Goal: Transaction & Acquisition: Purchase product/service

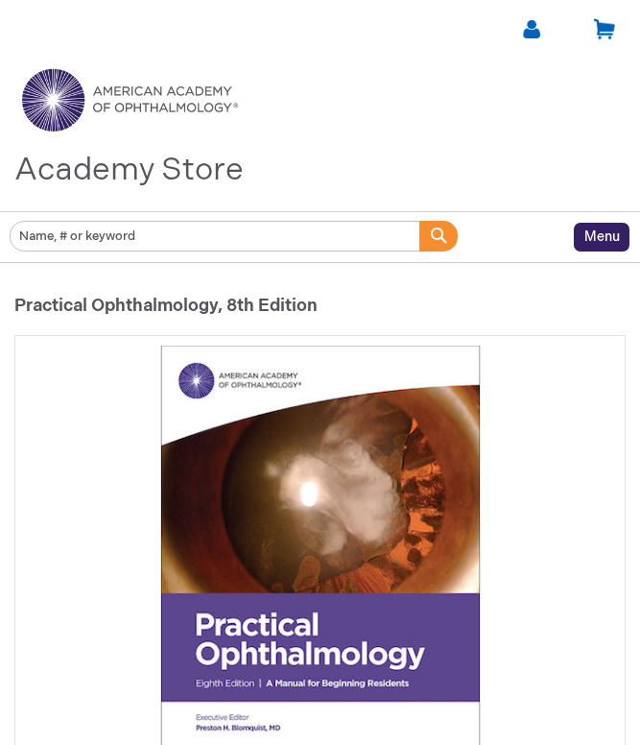
type input "0"
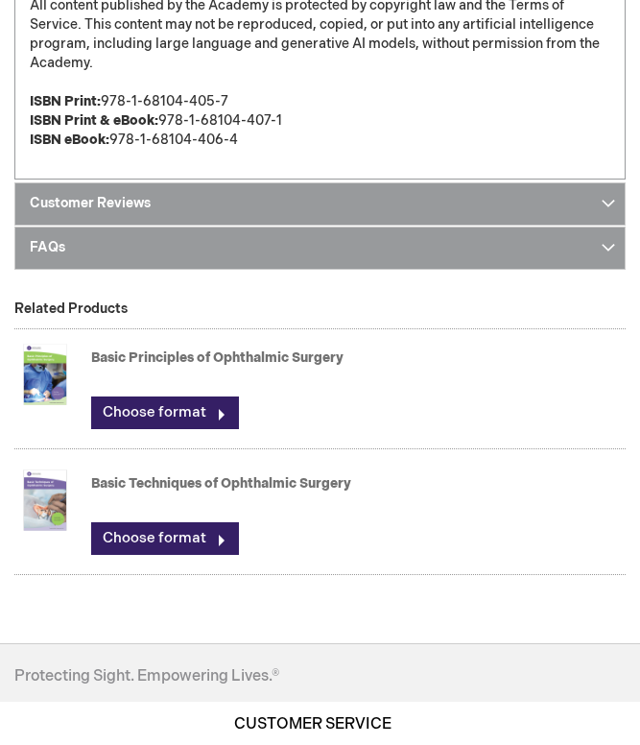
scroll to position [2056, 0]
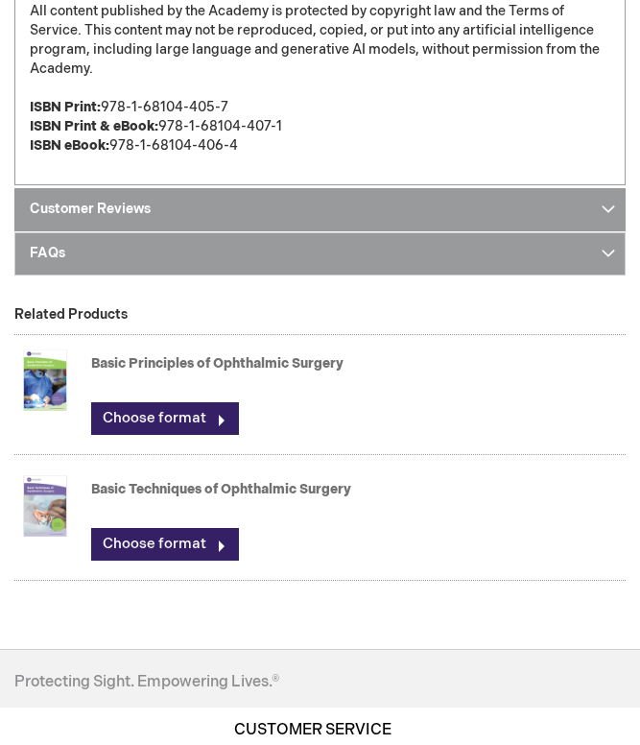
click at [495, 216] on link "Customer Reviews" at bounding box center [319, 209] width 611 height 43
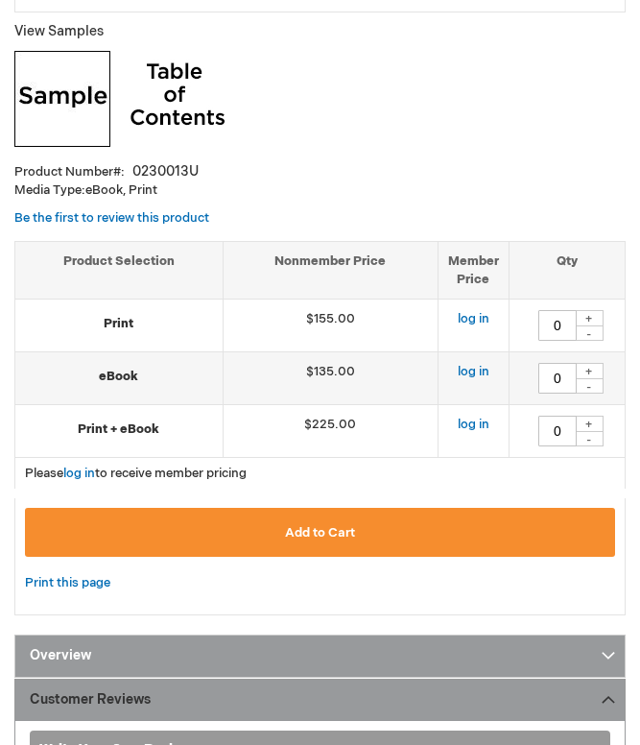
scroll to position [817, 0]
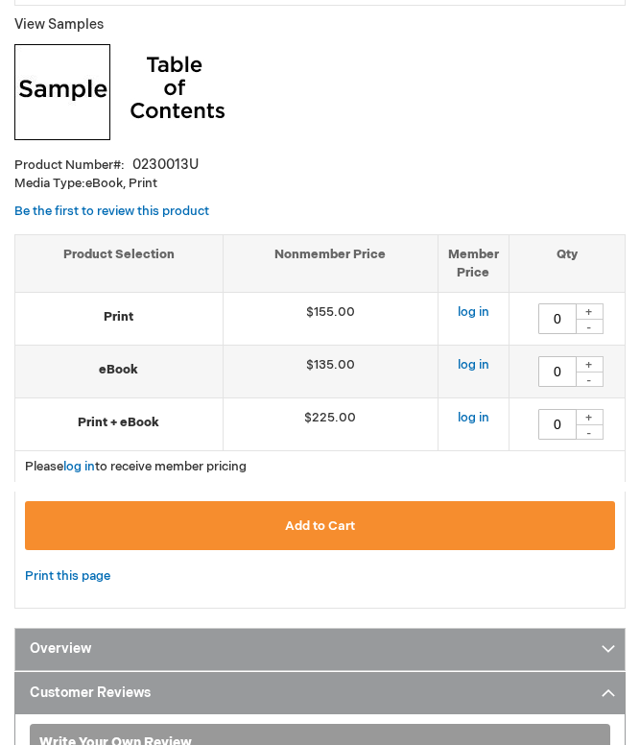
click at [594, 420] on div "+" at bounding box center [589, 417] width 29 height 16
type input "1"
click at [83, 466] on link "log in" at bounding box center [79, 466] width 32 height 15
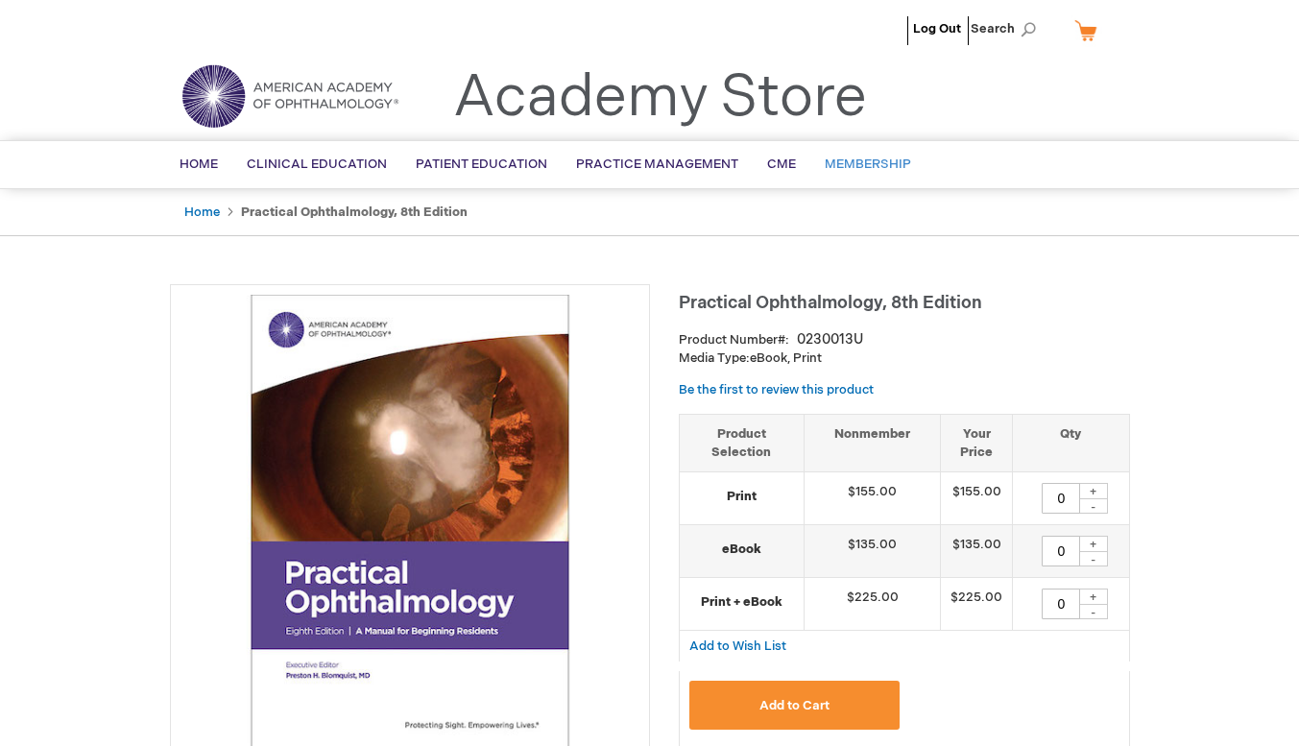
click at [857, 174] on link "Membership" at bounding box center [867, 164] width 115 height 47
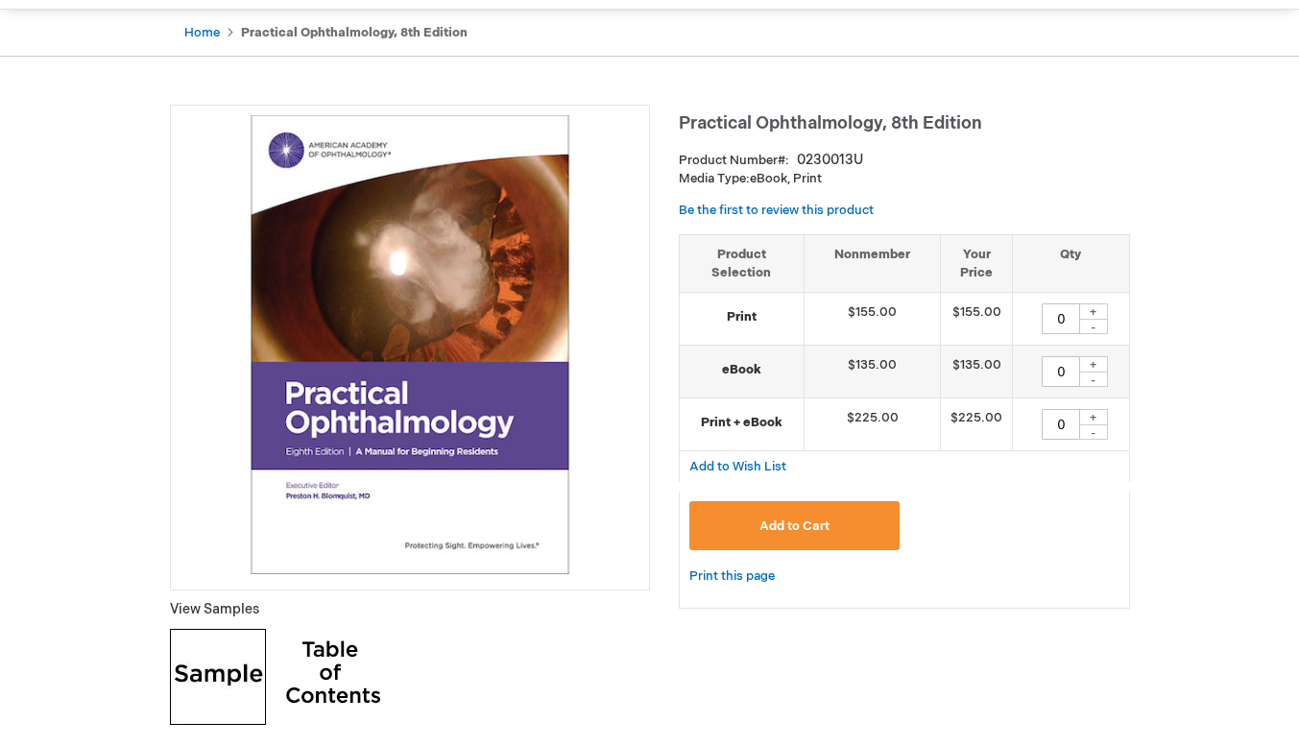
scroll to position [197, 0]
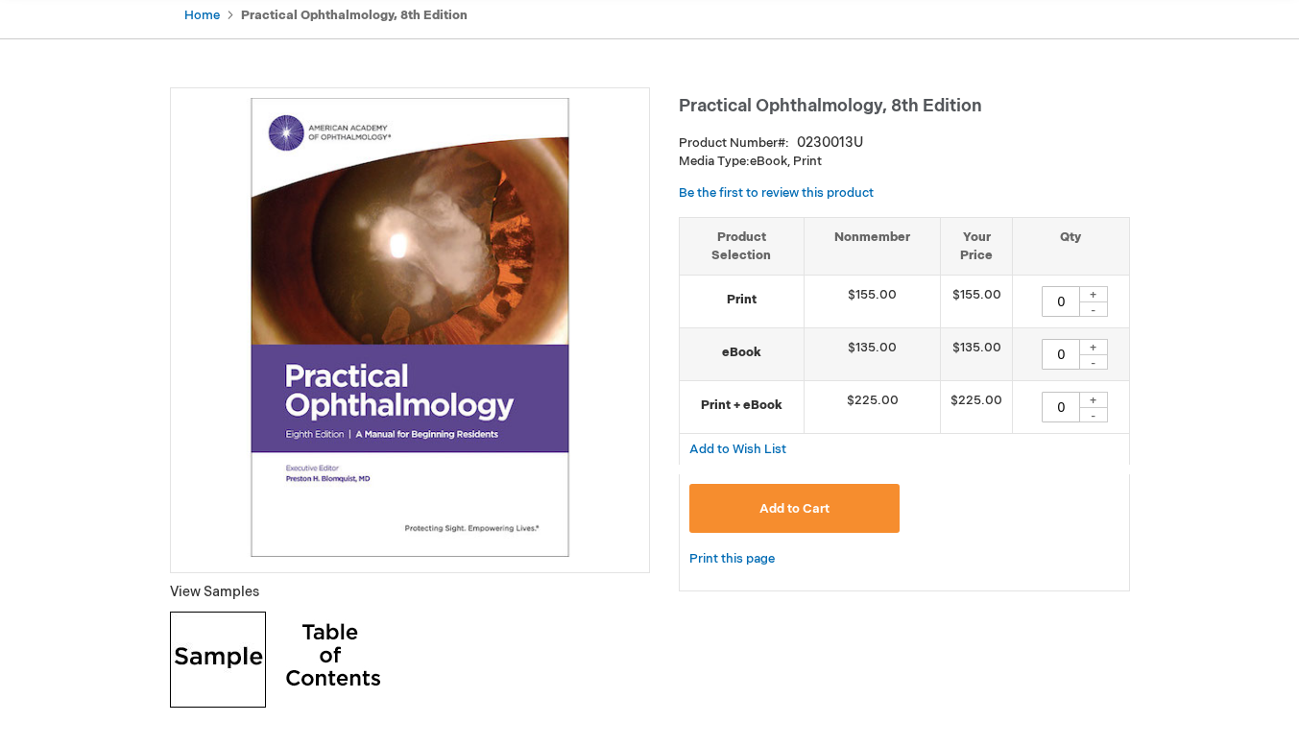
click at [1092, 400] on div "+" at bounding box center [1093, 400] width 29 height 16
type input "1"
click at [843, 513] on button "Add to Cart" at bounding box center [794, 508] width 211 height 49
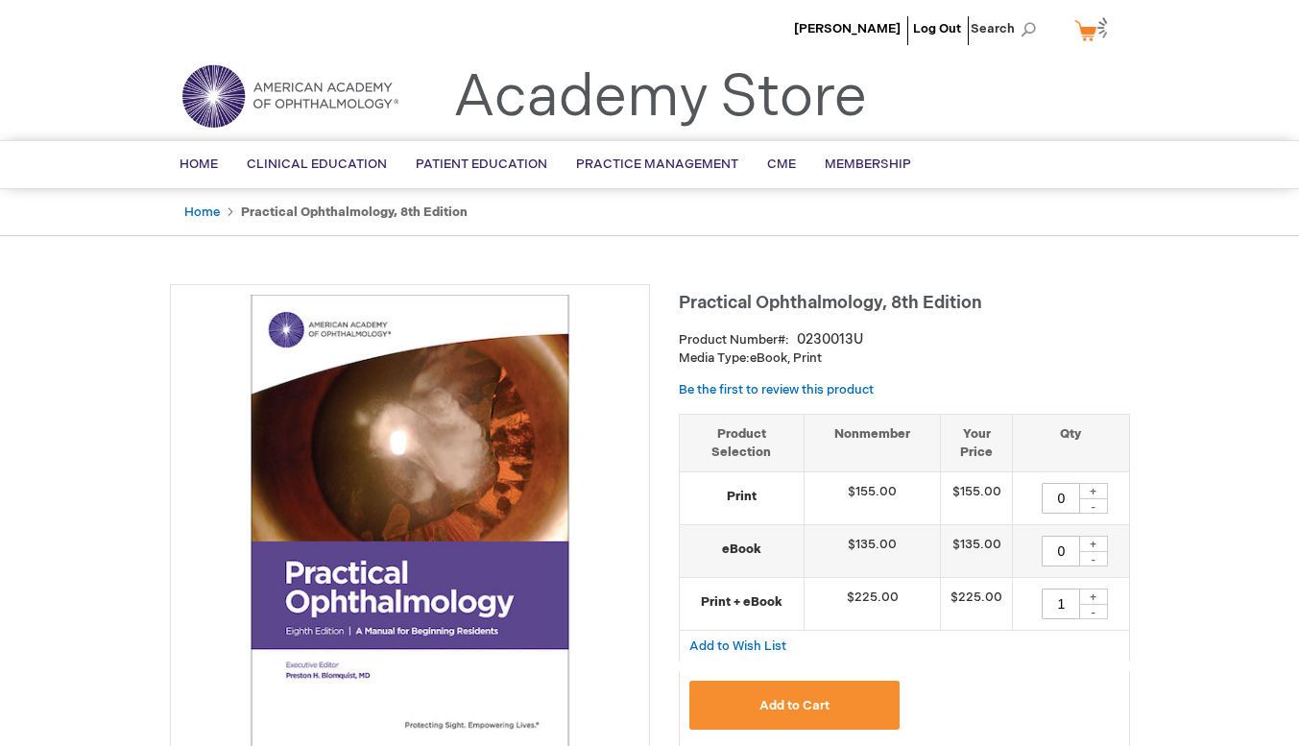
click at [1089, 34] on link "My Cart" at bounding box center [1093, 30] width 46 height 34
